Goal: Information Seeking & Learning: Learn about a topic

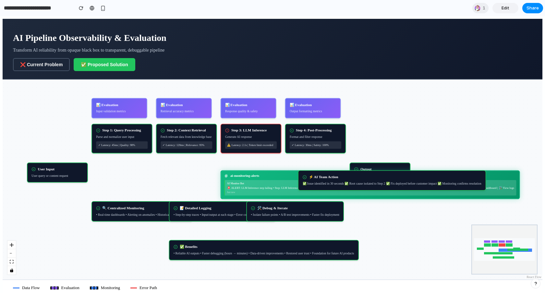
click at [39, 64] on button "❌ Current Problem" at bounding box center [41, 64] width 57 height 13
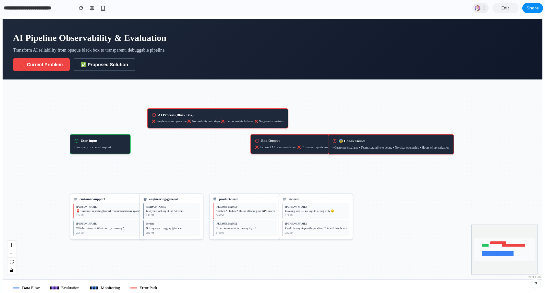
drag, startPoint x: 157, startPoint y: 102, endPoint x: 204, endPoint y: 99, distance: 47.2
click at [204, 99] on div "User Input User query or content request AI Process (Black Box) ❌ Single opaque…" at bounding box center [273, 180] width 540 height 200
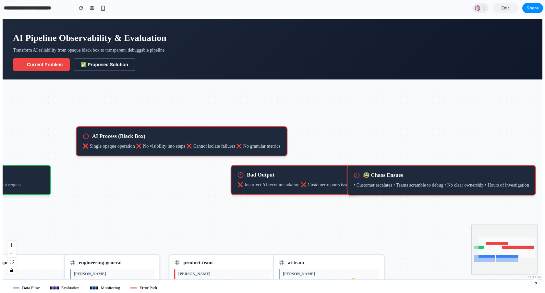
drag, startPoint x: 253, startPoint y: 132, endPoint x: 191, endPoint y: 173, distance: 74.3
click at [195, 173] on div "User Input User query or content request AI Process (Black Box) ❌ Single opaque…" at bounding box center [273, 180] width 540 height 200
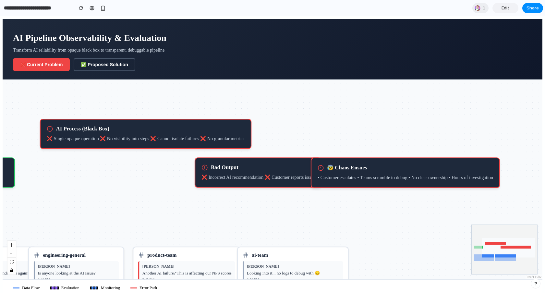
drag, startPoint x: 287, startPoint y: 163, endPoint x: 191, endPoint y: 144, distance: 97.3
click at [192, 144] on div "User Input User query or content request AI Process (Black Box) ❌ Single opaque…" at bounding box center [273, 180] width 540 height 200
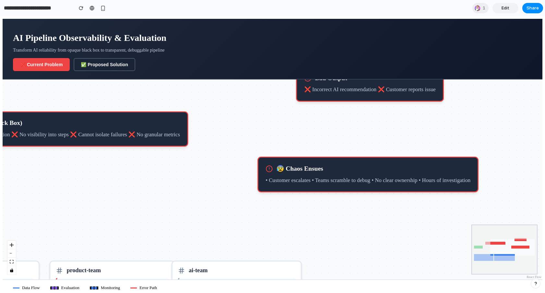
drag, startPoint x: 240, startPoint y: 158, endPoint x: 501, endPoint y: 30, distance: 290.9
click at [501, 30] on div "AI Pipeline Observability & Evaluation Transform AI reliability from opaque bla…" at bounding box center [273, 157] width 540 height 277
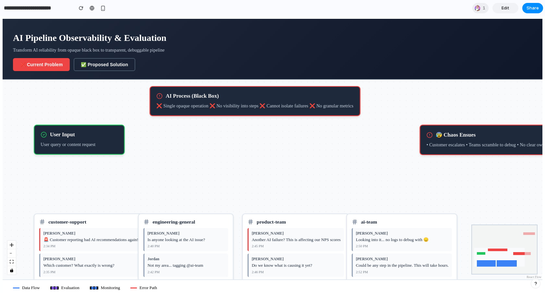
drag, startPoint x: 236, startPoint y: 235, endPoint x: 406, endPoint y: 85, distance: 226.3
click at [406, 85] on div "User Input User query or content request AI Process (Black Box) ❌ Single opaque…" at bounding box center [273, 180] width 540 height 200
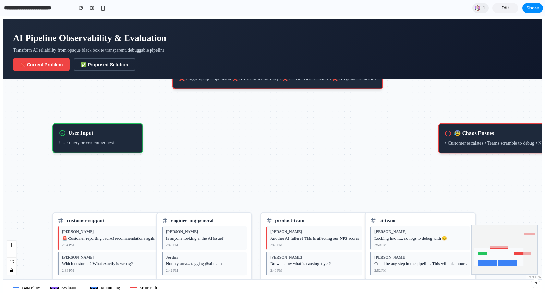
drag, startPoint x: 313, startPoint y: 91, endPoint x: 340, endPoint y: 45, distance: 54.0
click at [340, 45] on div "AI Pipeline Observability & Evaluation Transform AI reliability from opaque bla…" at bounding box center [273, 157] width 540 height 277
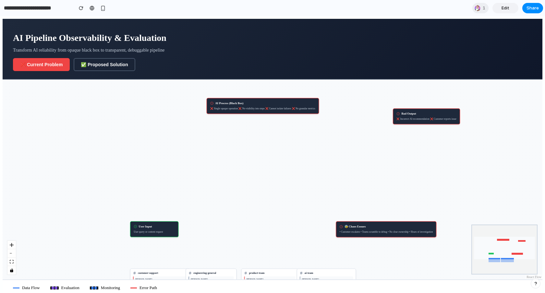
drag, startPoint x: 307, startPoint y: 160, endPoint x: 282, endPoint y: 172, distance: 27.3
click at [282, 172] on div "User Input User query or content request AI Process (Black Box) ❌ Single opaque…" at bounding box center [273, 180] width 540 height 200
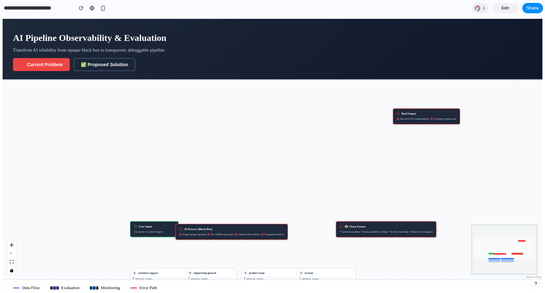
drag, startPoint x: 284, startPoint y: 105, endPoint x: 252, endPoint y: 231, distance: 130.8
click at [252, 231] on div "AI Process (Black Box) ❌ Single opaque operation ❌ No visibility into steps ❌ C…" at bounding box center [232, 232] width 113 height 16
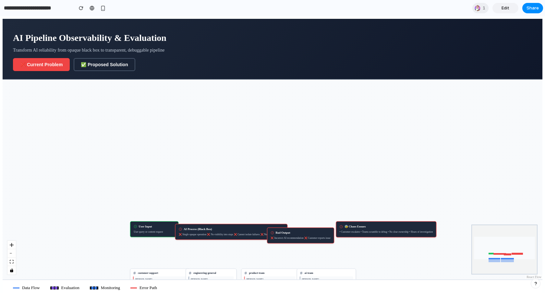
drag, startPoint x: 420, startPoint y: 120, endPoint x: 292, endPoint y: 239, distance: 174.7
click at [292, 239] on div "❌ Incorrect AI recommendation ❌ Customer reports issue" at bounding box center [301, 238] width 60 height 4
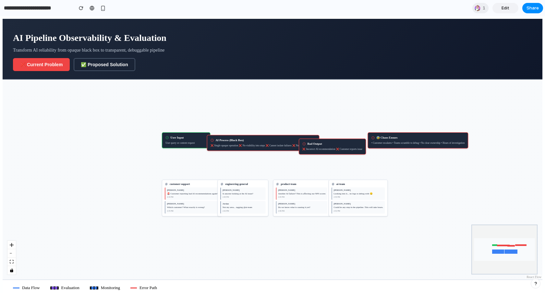
drag, startPoint x: 278, startPoint y: 164, endPoint x: 315, endPoint y: 64, distance: 106.6
click at [315, 64] on div "AI Pipeline Observability & Evaluation Transform AI reliability from opaque bla…" at bounding box center [273, 157] width 540 height 277
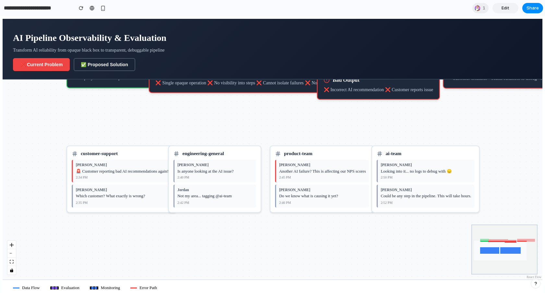
drag, startPoint x: 267, startPoint y: 123, endPoint x: 228, endPoint y: 125, distance: 39.0
click at [228, 125] on div "User Input User query or content request AI Process (Black Box) ❌ Single opaque…" at bounding box center [273, 180] width 540 height 200
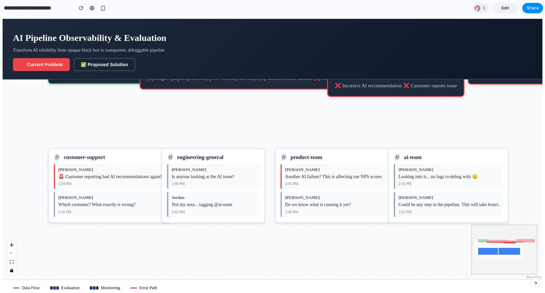
click at [104, 62] on button "✅ Proposed Solution" at bounding box center [104, 64] width 61 height 13
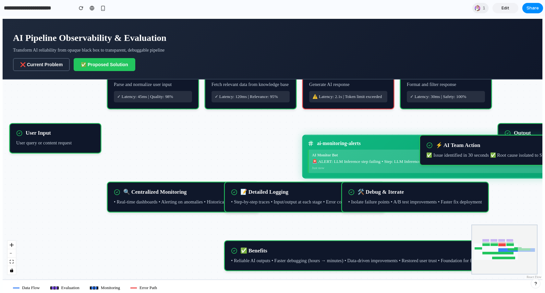
drag, startPoint x: 268, startPoint y: 123, endPoint x: 201, endPoint y: 164, distance: 78.5
click at [201, 164] on div "User Input User query or content request Step 1: Query Processing Parse and nor…" at bounding box center [273, 180] width 540 height 200
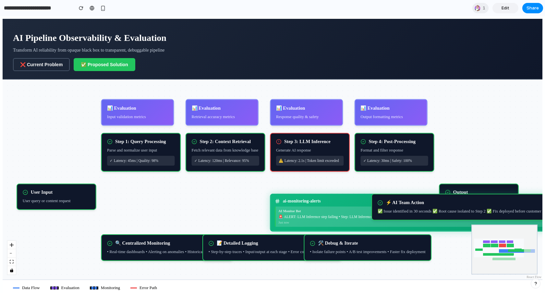
drag, startPoint x: 205, startPoint y: 153, endPoint x: 199, endPoint y: 195, distance: 43.3
click at [199, 195] on div "User Input User query or content request Step 1: Query Processing Parse and nor…" at bounding box center [273, 180] width 540 height 200
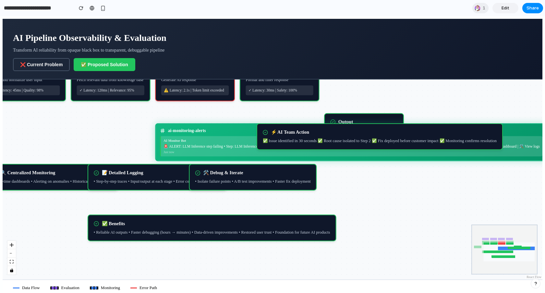
drag, startPoint x: 214, startPoint y: 209, endPoint x: 93, endPoint y: 139, distance: 140.2
click at [93, 139] on div "User Input User query or content request Step 1: Query Processing Parse and nor…" at bounding box center [273, 180] width 540 height 200
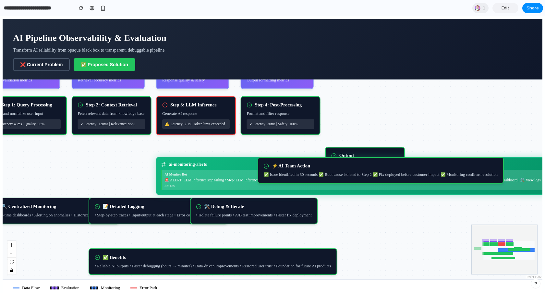
drag, startPoint x: 241, startPoint y: 116, endPoint x: 250, endPoint y: 154, distance: 39.7
click at [250, 154] on div "User Input User query or content request Step 1: Query Processing Parse and nor…" at bounding box center [273, 180] width 540 height 200
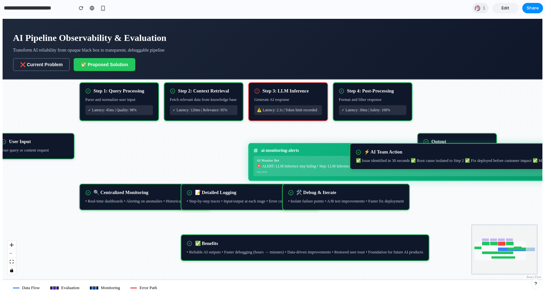
drag, startPoint x: 130, startPoint y: 172, endPoint x: 221, endPoint y: 153, distance: 92.2
click at [221, 153] on div "User Input User query or content request Step 1: Query Processing Parse and nor…" at bounding box center [273, 180] width 540 height 200
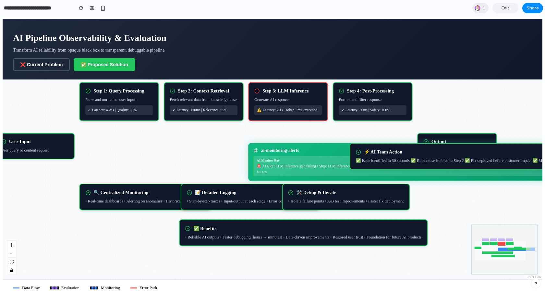
drag, startPoint x: 256, startPoint y: 246, endPoint x: 254, endPoint y: 230, distance: 16.0
click at [254, 230] on div "✅ Benefits" at bounding box center [303, 229] width 237 height 6
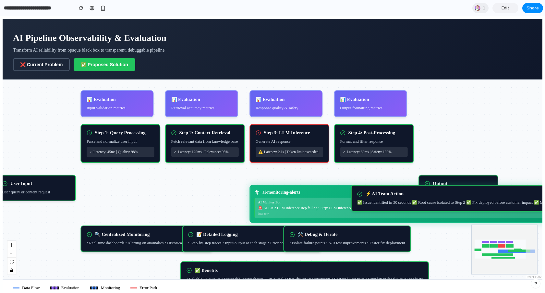
drag, startPoint x: 218, startPoint y: 144, endPoint x: 219, endPoint y: 186, distance: 41.9
click at [219, 186] on div "User Input User query or content request Step 1: Query Processing Parse and nor…" at bounding box center [273, 180] width 540 height 200
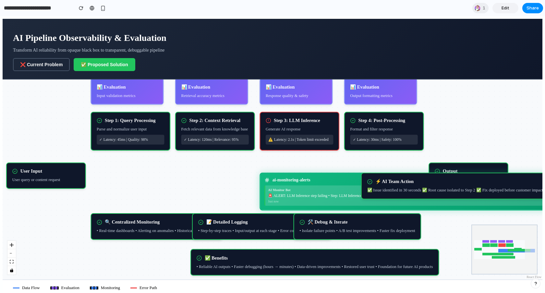
drag, startPoint x: 198, startPoint y: 183, endPoint x: 207, endPoint y: 172, distance: 15.0
click at [207, 172] on div "User Input User query or content request Step 1: Query Processing Parse and nor…" at bounding box center [273, 180] width 540 height 200
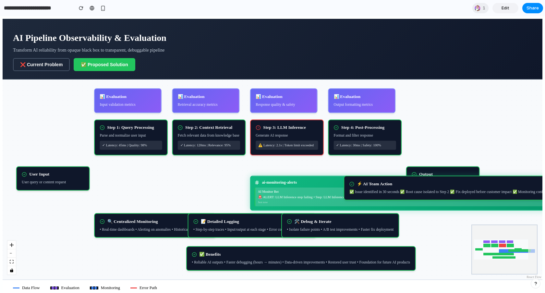
drag, startPoint x: 218, startPoint y: 173, endPoint x: 214, endPoint y: 176, distance: 5.5
click at [214, 176] on div "User Input User query or content request Step 1: Query Processing Parse and nor…" at bounding box center [273, 180] width 540 height 200
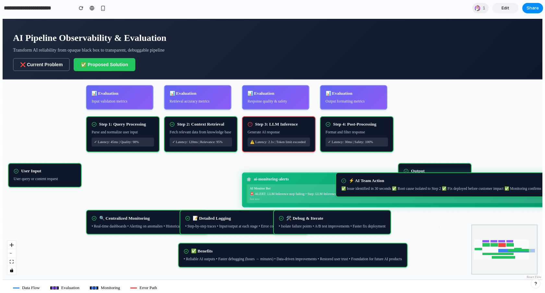
drag, startPoint x: 214, startPoint y: 176, endPoint x: 205, endPoint y: 172, distance: 8.7
click at [205, 172] on div "User Input User query or content request Step 1: Query Processing Parse and nor…" at bounding box center [273, 180] width 540 height 200
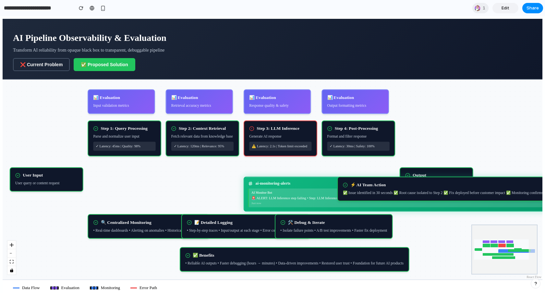
drag, startPoint x: 218, startPoint y: 168, endPoint x: 219, endPoint y: 173, distance: 4.5
click at [219, 173] on div "User Input User query or content request Step 1: Query Processing Parse and nor…" at bounding box center [273, 180] width 540 height 200
